Goal: Transaction & Acquisition: Purchase product/service

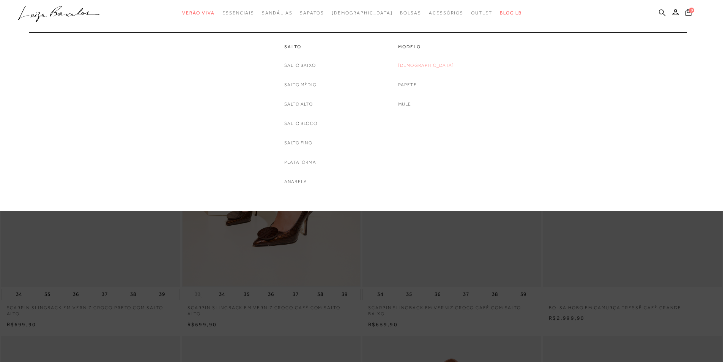
click at [429, 63] on link "[DEMOGRAPHIC_DATA]" at bounding box center [426, 66] width 56 height 8
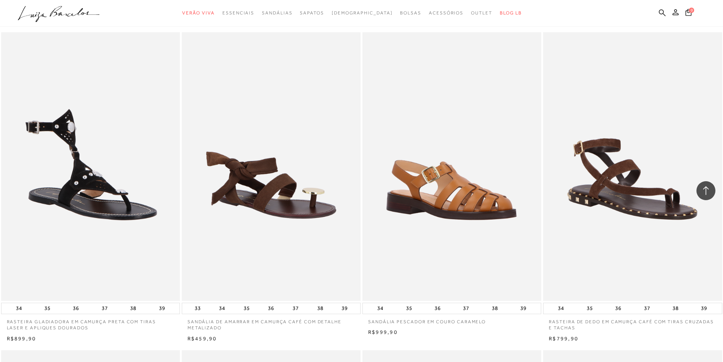
scroll to position [380, 0]
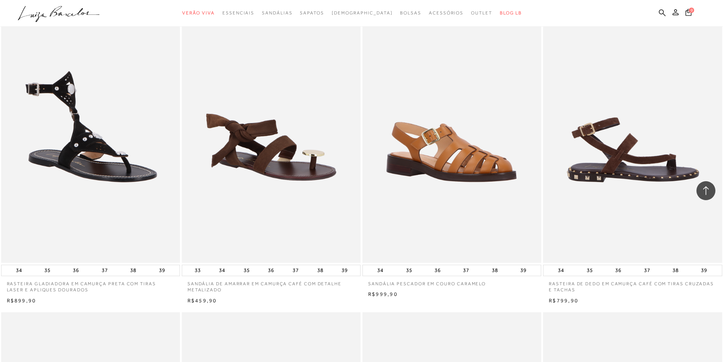
click at [644, 162] on img at bounding box center [633, 128] width 178 height 268
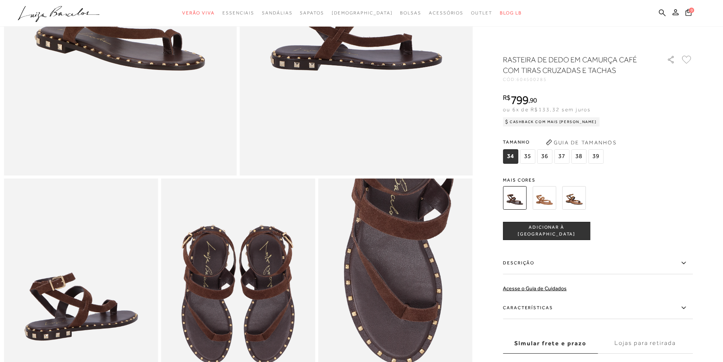
scroll to position [380, 0]
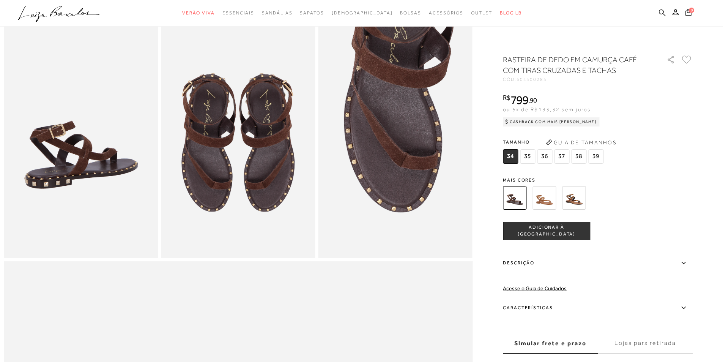
click at [572, 200] on img at bounding box center [574, 198] width 24 height 24
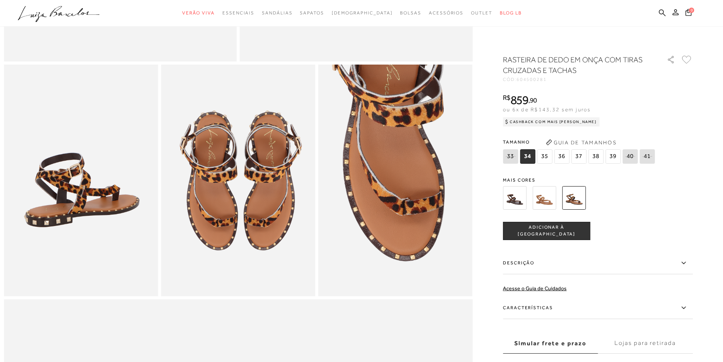
click at [552, 202] on img at bounding box center [545, 198] width 24 height 24
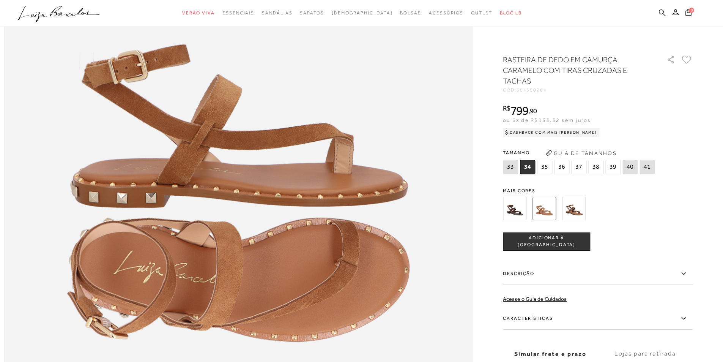
scroll to position [949, 0]
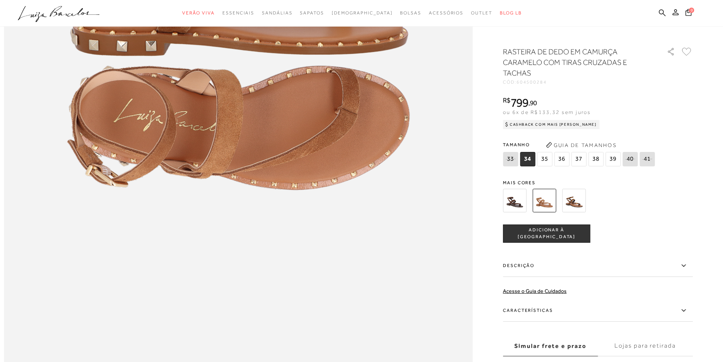
click at [522, 211] on img at bounding box center [515, 201] width 24 height 24
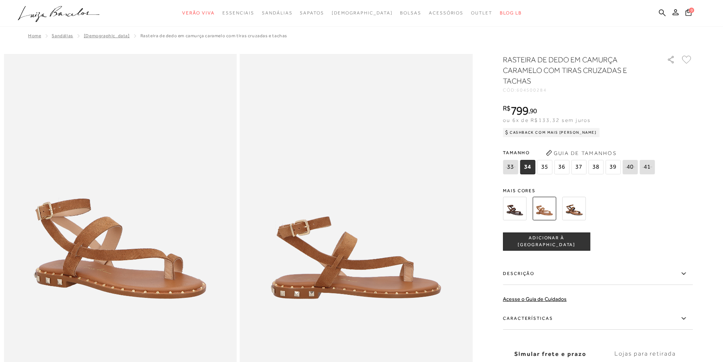
scroll to position [342, 0]
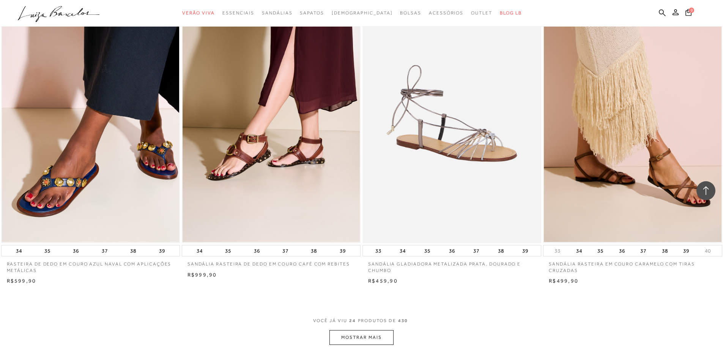
scroll to position [1709, 0]
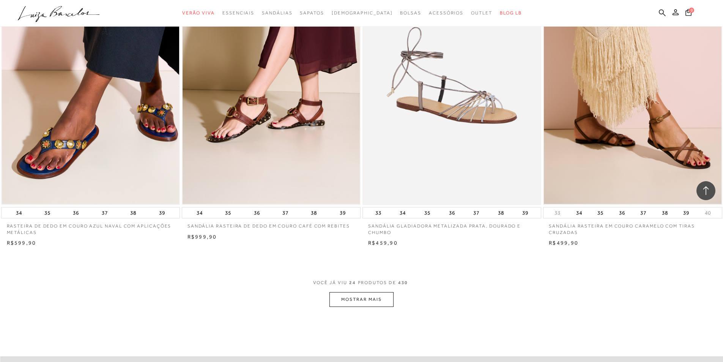
click at [355, 302] on button "MOSTRAR MAIS" at bounding box center [362, 299] width 64 height 15
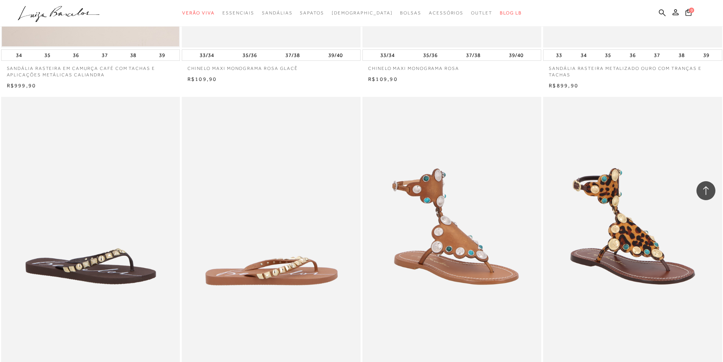
scroll to position [3569, 0]
